Goal: Transaction & Acquisition: Purchase product/service

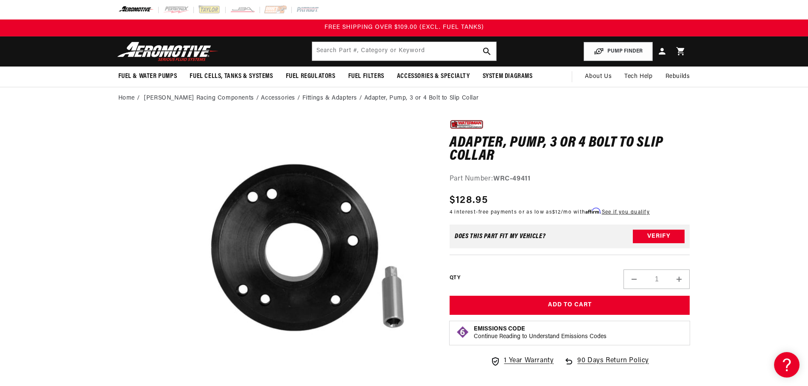
click at [425, 59] on input "text" at bounding box center [404, 51] width 184 height 19
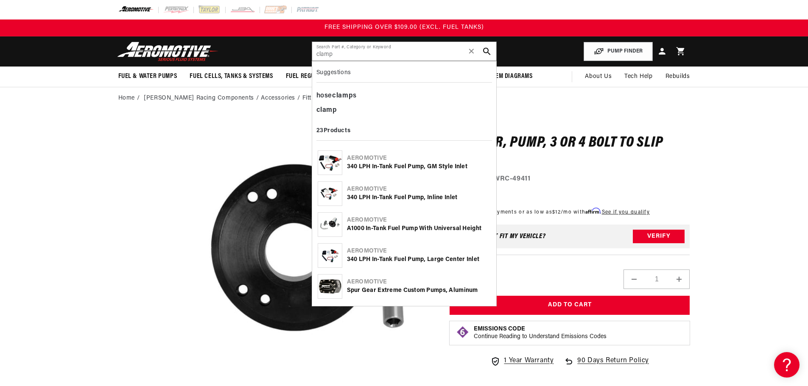
type input "clamp"
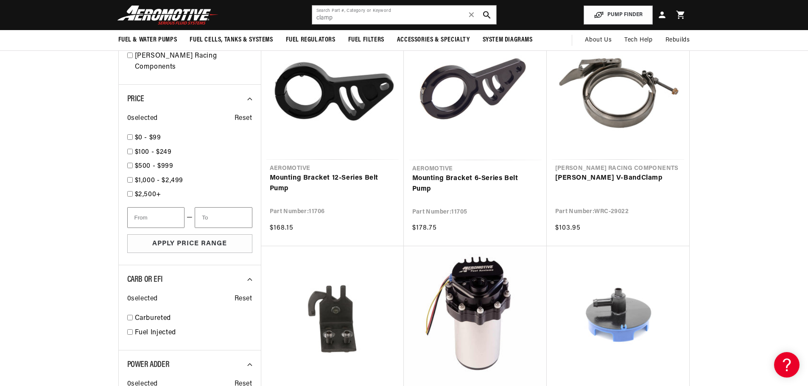
scroll to position [806, 0]
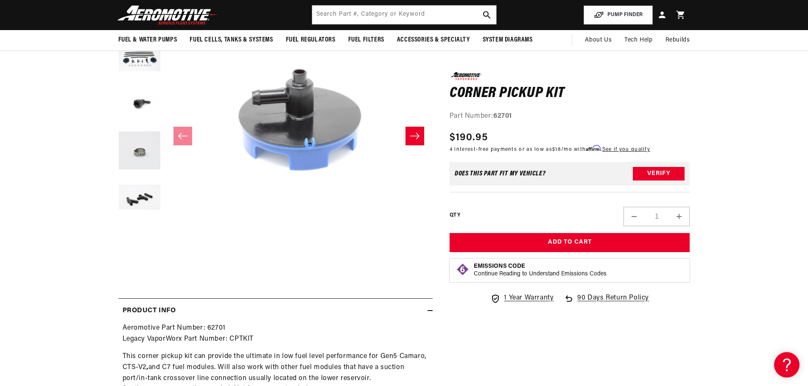
scroll to position [42, 0]
